Goal: Information Seeking & Learning: Find specific page/section

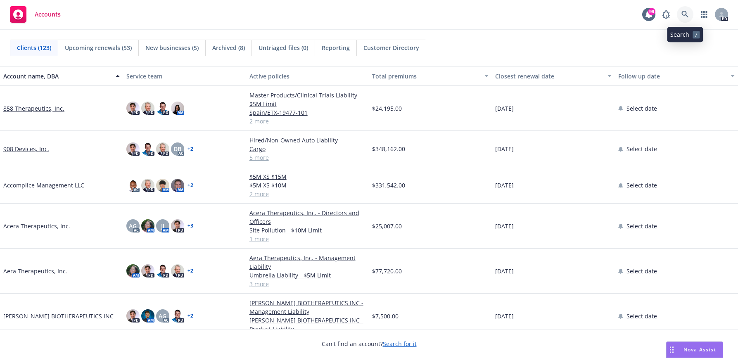
click at [684, 15] on icon at bounding box center [685, 14] width 7 height 7
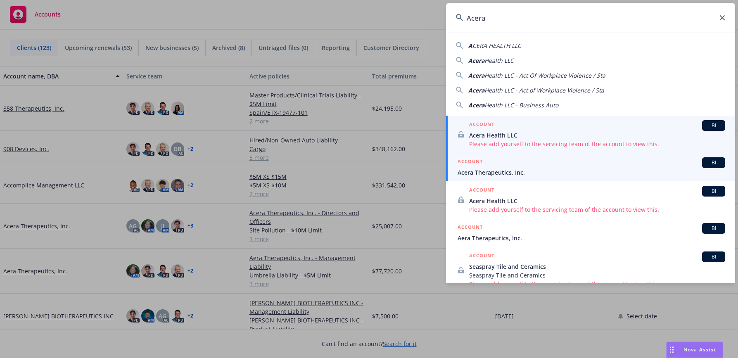
type input "Acera"
click at [518, 169] on span "Acera Therapeutics, Inc." at bounding box center [592, 172] width 268 height 9
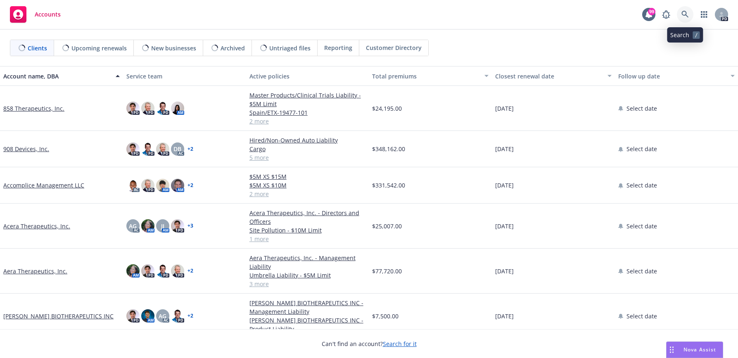
click at [683, 11] on icon at bounding box center [685, 14] width 7 height 7
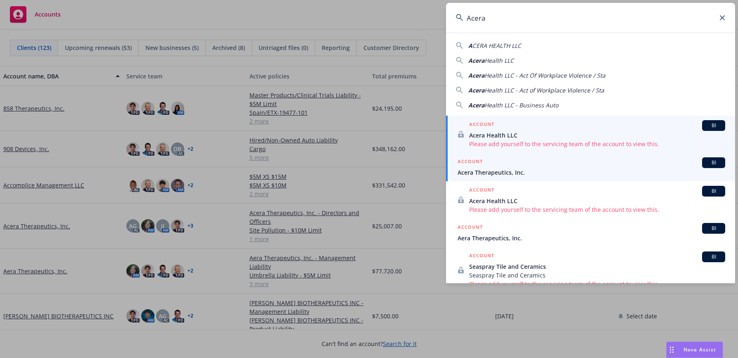
type input "Acera"
click at [511, 171] on span "Acera Therapeutics, Inc." at bounding box center [592, 172] width 268 height 9
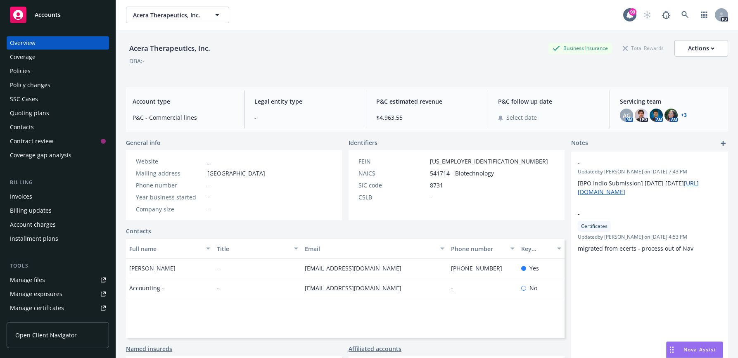
click at [43, 75] on div "Policies" at bounding box center [58, 70] width 96 height 13
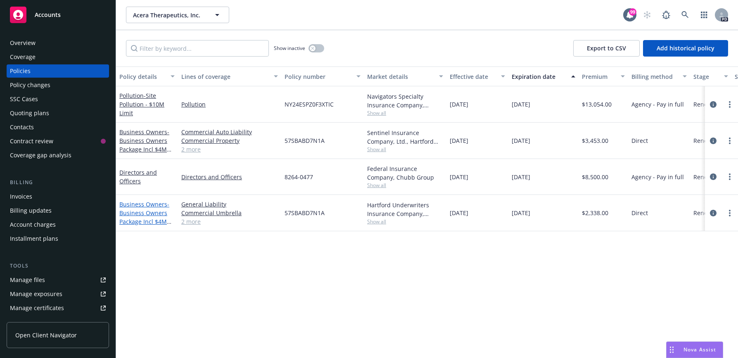
click at [158, 214] on span "- Business Owners Package Incl $4M Umb" at bounding box center [145, 217] width 52 height 34
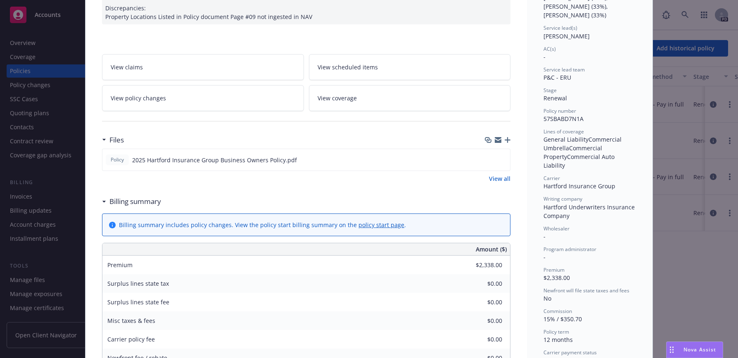
scroll to position [165, 0]
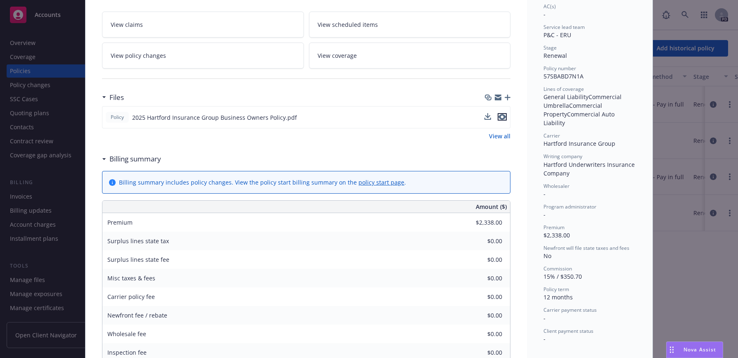
click at [500, 120] on icon "preview file" at bounding box center [502, 117] width 7 height 6
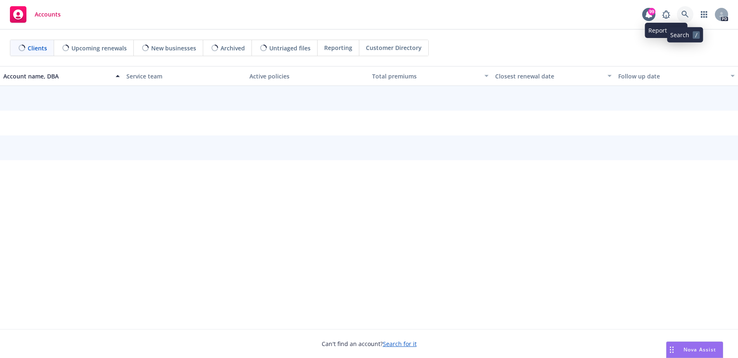
click at [683, 11] on icon at bounding box center [685, 14] width 7 height 7
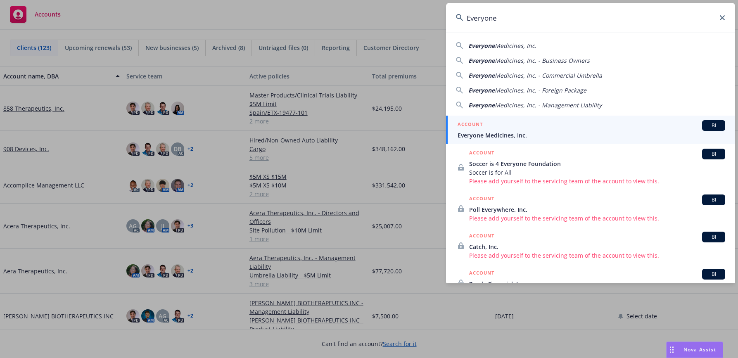
type input "Everyone"
click at [526, 131] on span "Everyone Medicines, Inc." at bounding box center [592, 135] width 268 height 9
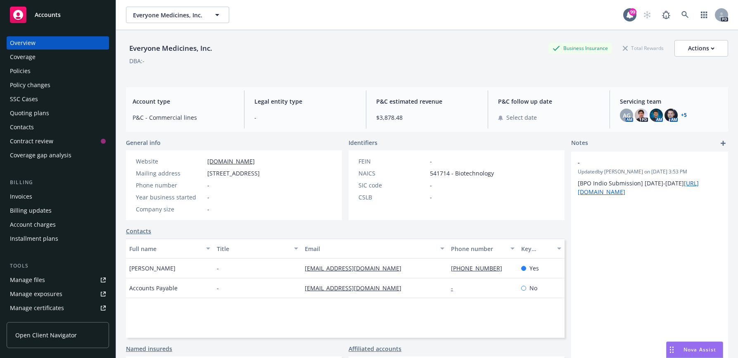
click at [40, 71] on div "Policies" at bounding box center [58, 70] width 96 height 13
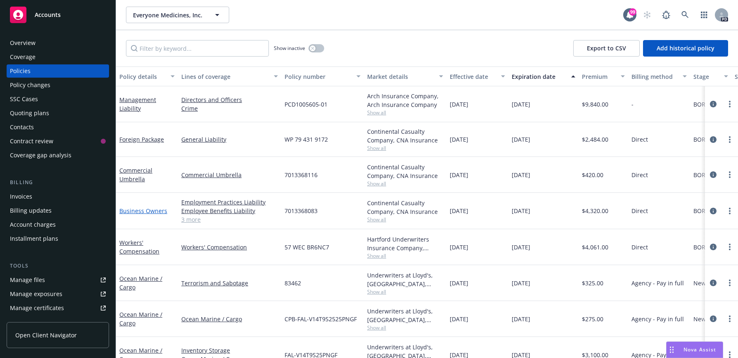
click at [164, 212] on link "Business Owners" at bounding box center [143, 211] width 48 height 8
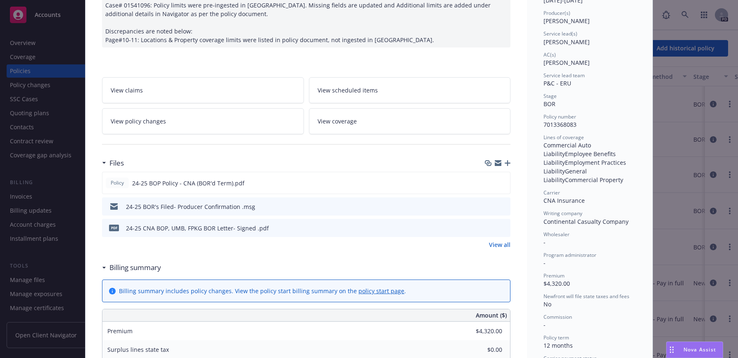
scroll to position [124, 0]
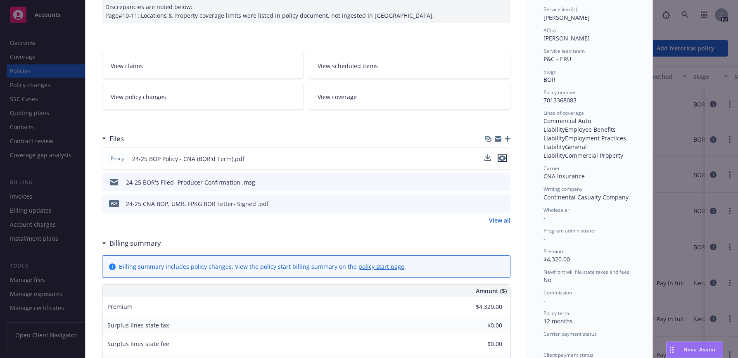
click at [502, 156] on icon "preview file" at bounding box center [502, 158] width 7 height 6
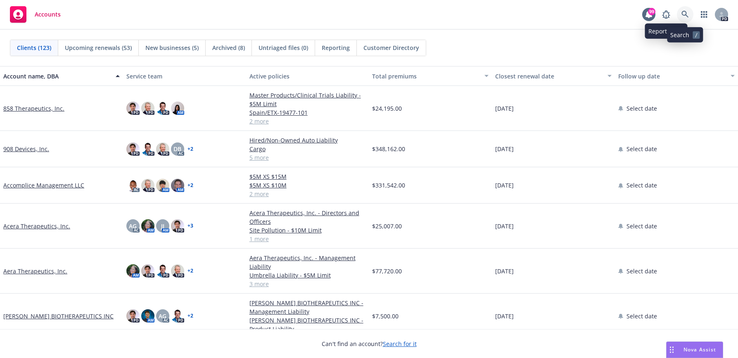
click at [682, 12] on icon at bounding box center [685, 14] width 7 height 7
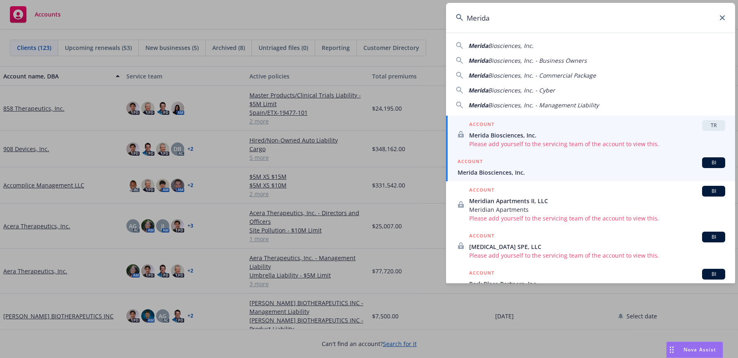
type input "Merida"
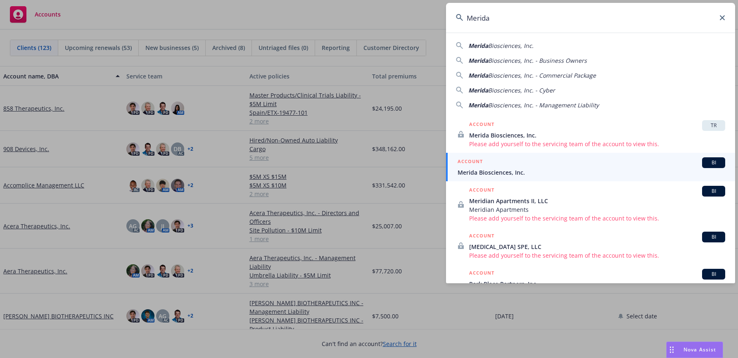
click at [493, 170] on span "Merida Biosciences, Inc." at bounding box center [592, 172] width 268 height 9
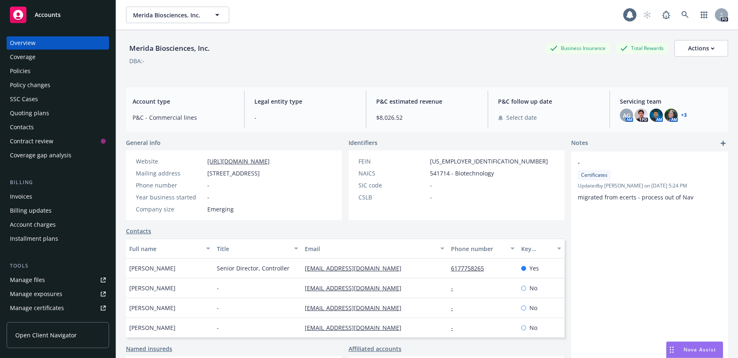
click at [27, 73] on div "Policies" at bounding box center [20, 70] width 21 height 13
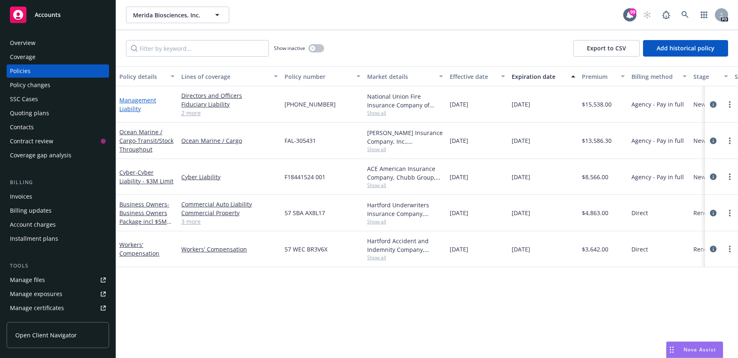
click at [139, 100] on link "Management Liability" at bounding box center [137, 104] width 37 height 17
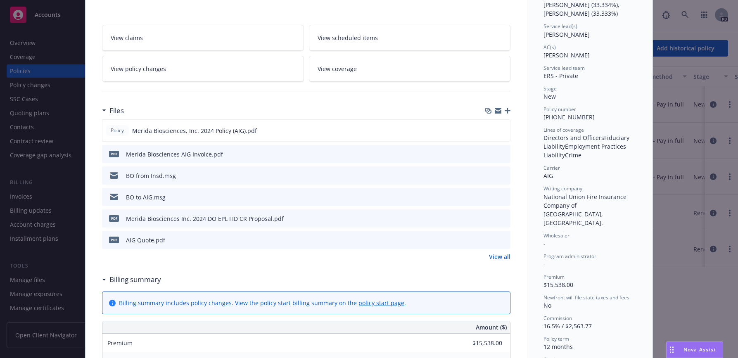
scroll to position [165, 0]
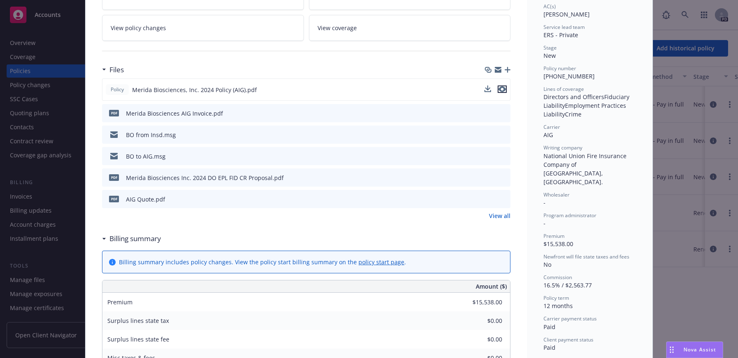
click at [500, 89] on icon "preview file" at bounding box center [502, 89] width 7 height 6
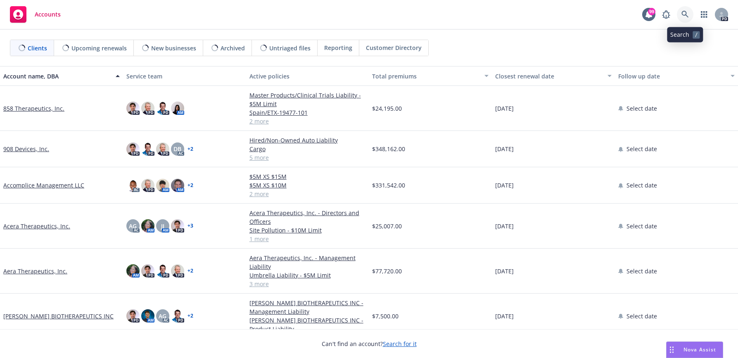
click at [682, 12] on icon at bounding box center [685, 14] width 7 height 7
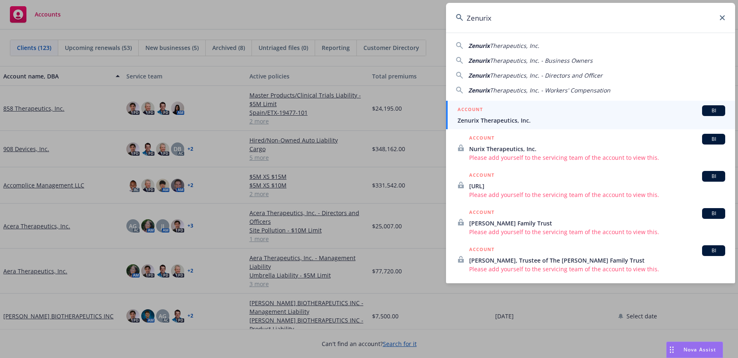
type input "Zenurix"
click at [461, 118] on li "ACCOUNT BI Zenurix Therapeutics, Inc." at bounding box center [590, 115] width 289 height 29
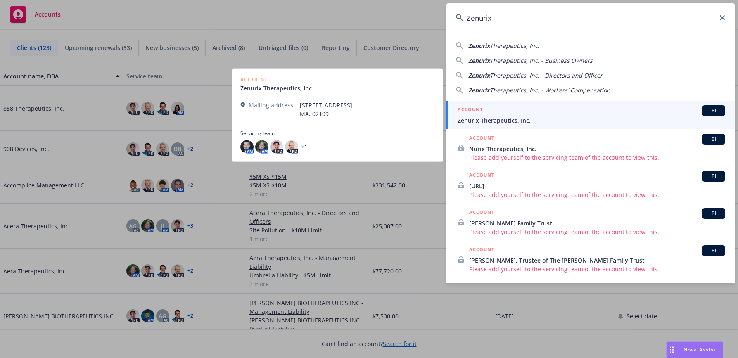
click at [483, 120] on span "Zenurix Therapeutics, Inc." at bounding box center [592, 120] width 268 height 9
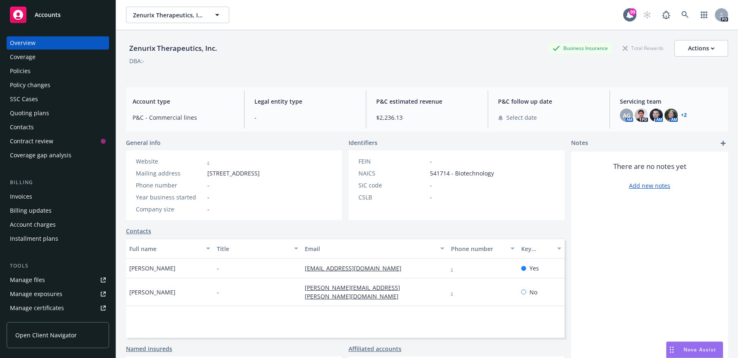
click at [53, 72] on div "Policies" at bounding box center [58, 70] width 96 height 13
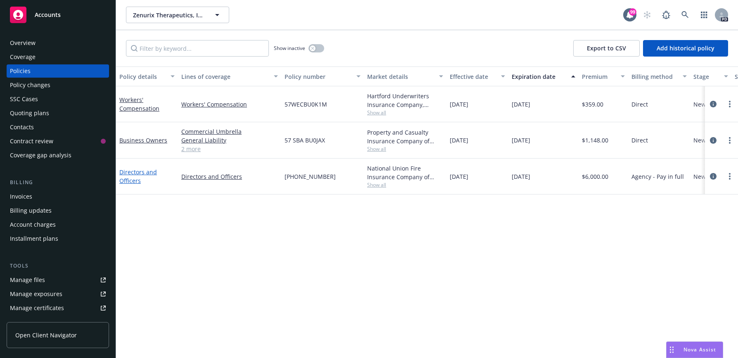
click at [141, 171] on link "Directors and Officers" at bounding box center [138, 176] width 38 height 17
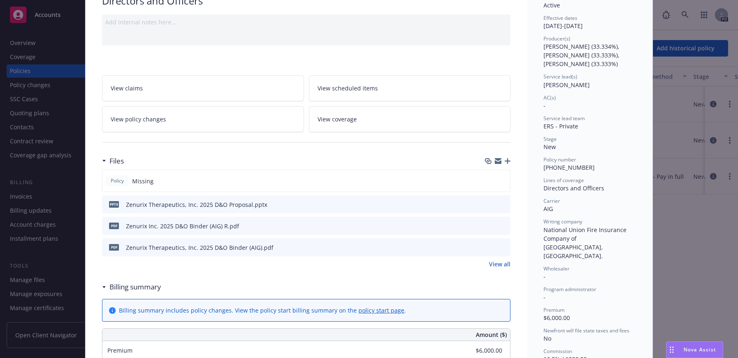
scroll to position [83, 0]
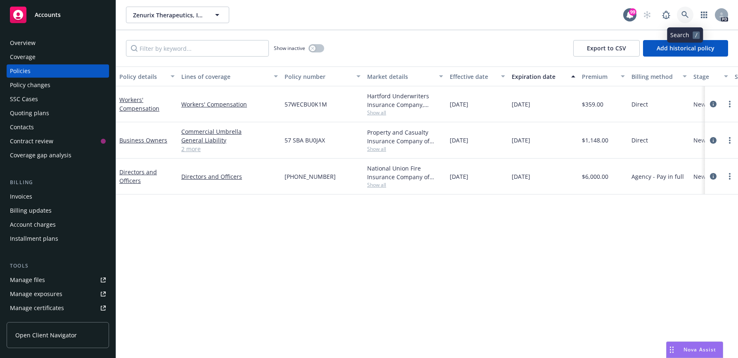
click at [684, 14] on icon at bounding box center [685, 14] width 7 height 7
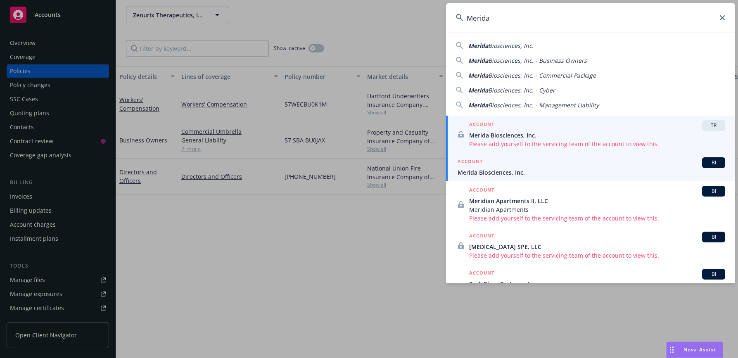
type input "Merida"
click at [505, 172] on span "Merida Biosciences, Inc." at bounding box center [592, 172] width 268 height 9
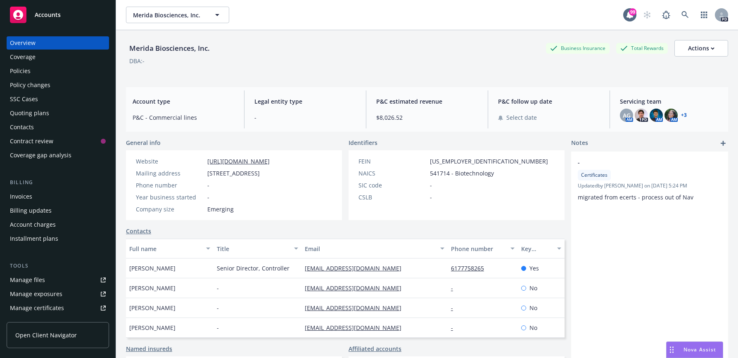
click at [61, 73] on div "Policies" at bounding box center [58, 70] width 96 height 13
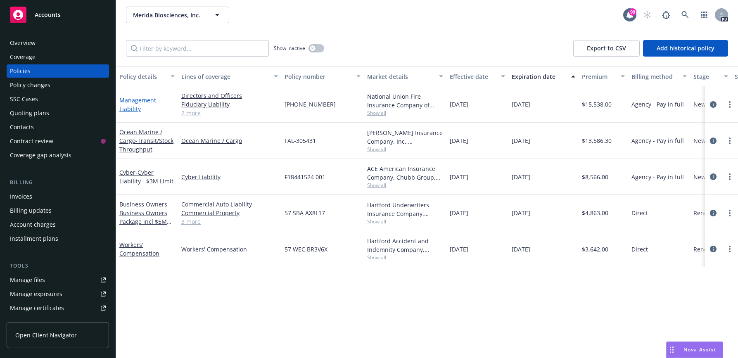
click at [131, 102] on link "Management Liability" at bounding box center [137, 104] width 37 height 17
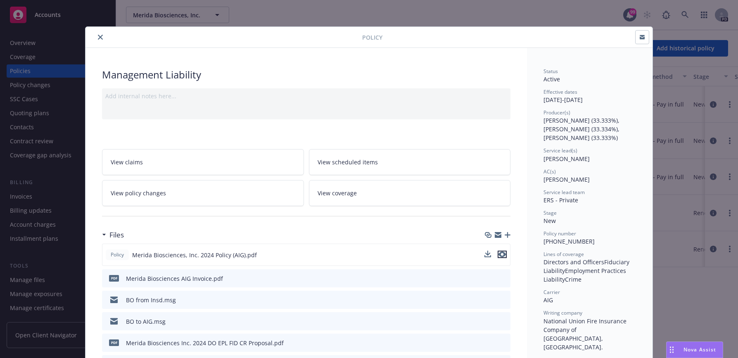
click at [500, 255] on icon "preview file" at bounding box center [502, 255] width 7 height 6
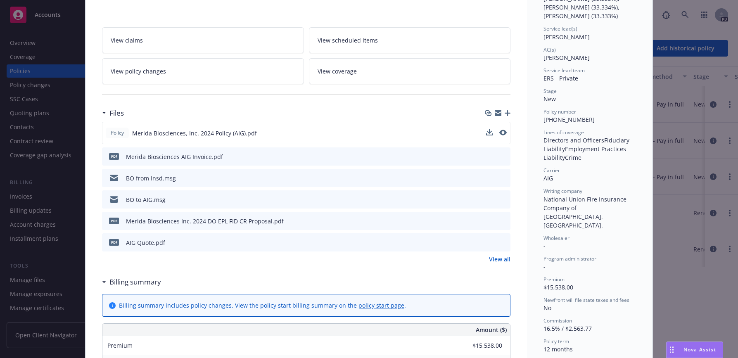
scroll to position [124, 0]
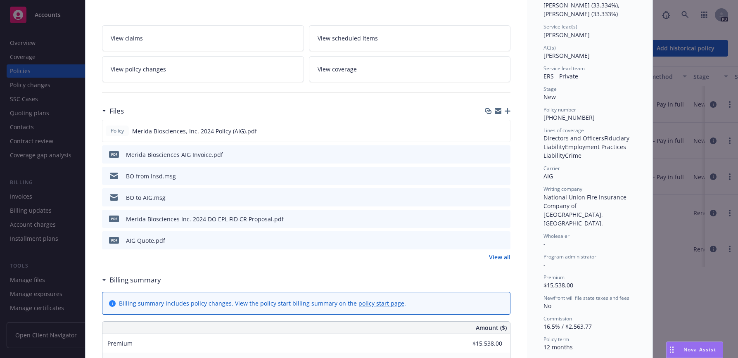
click at [500, 130] on icon "preview file" at bounding box center [502, 131] width 7 height 6
